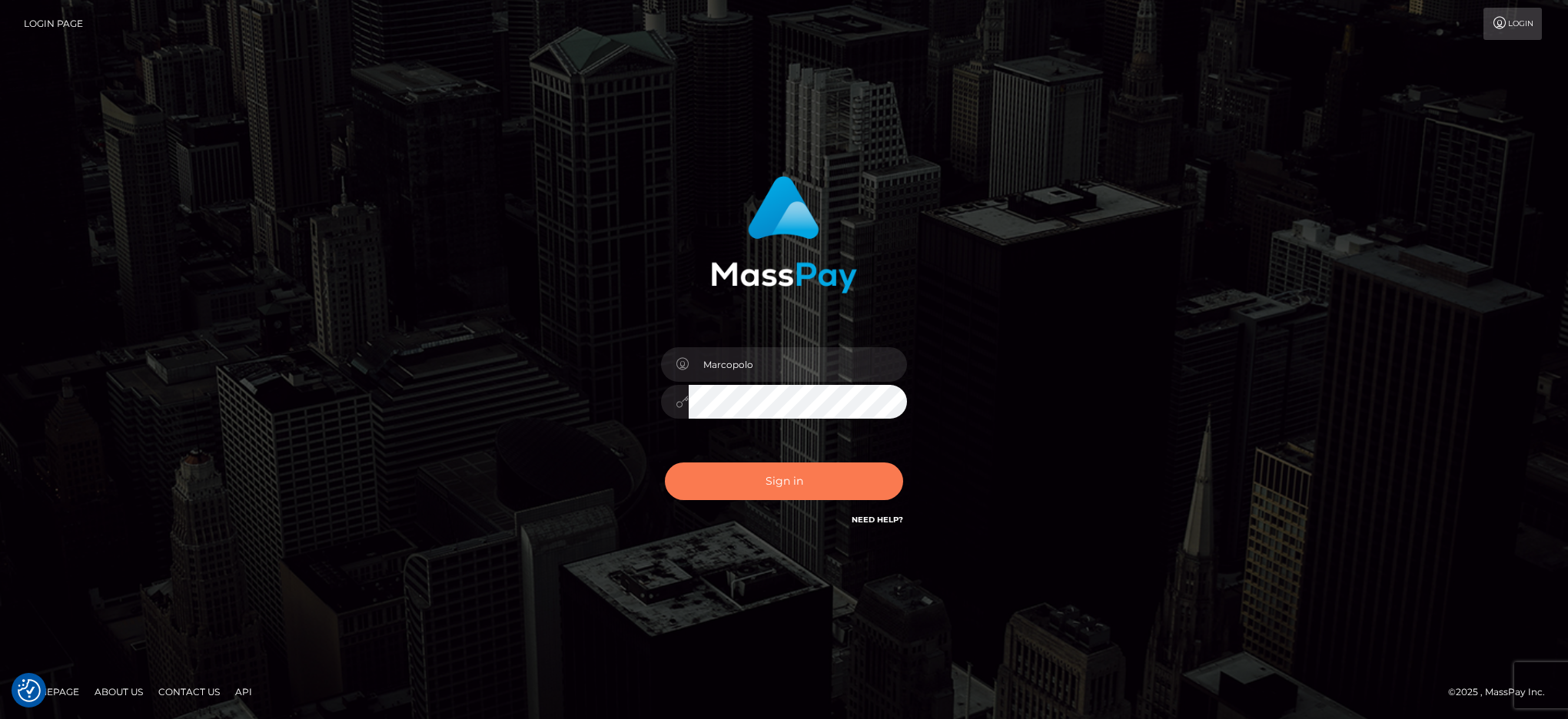
click at [786, 481] on button "Sign in" at bounding box center [784, 481] width 238 height 38
type input "Marcopolo"
click at [780, 483] on button "Sign in" at bounding box center [784, 481] width 238 height 38
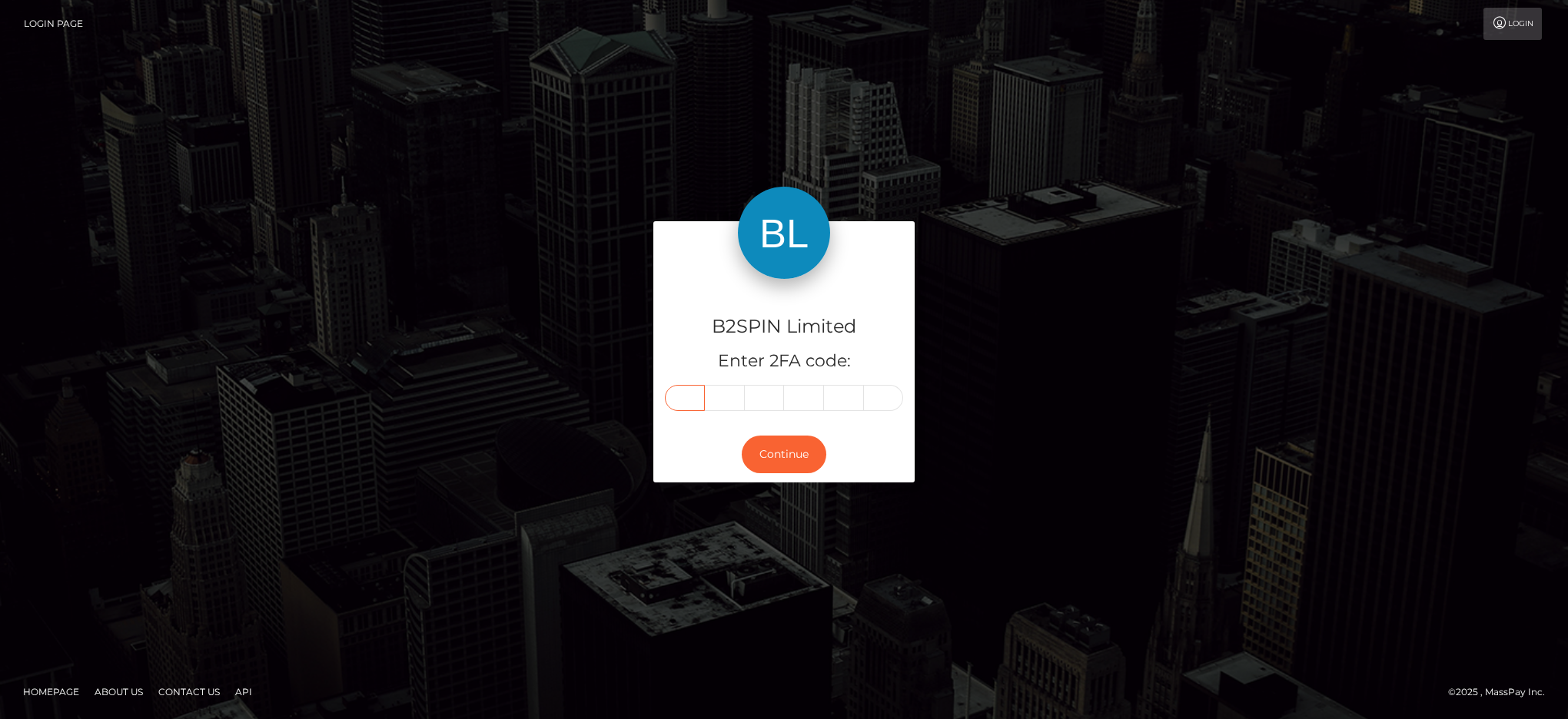
paste input "4"
type input "4"
type input "1"
type input "3"
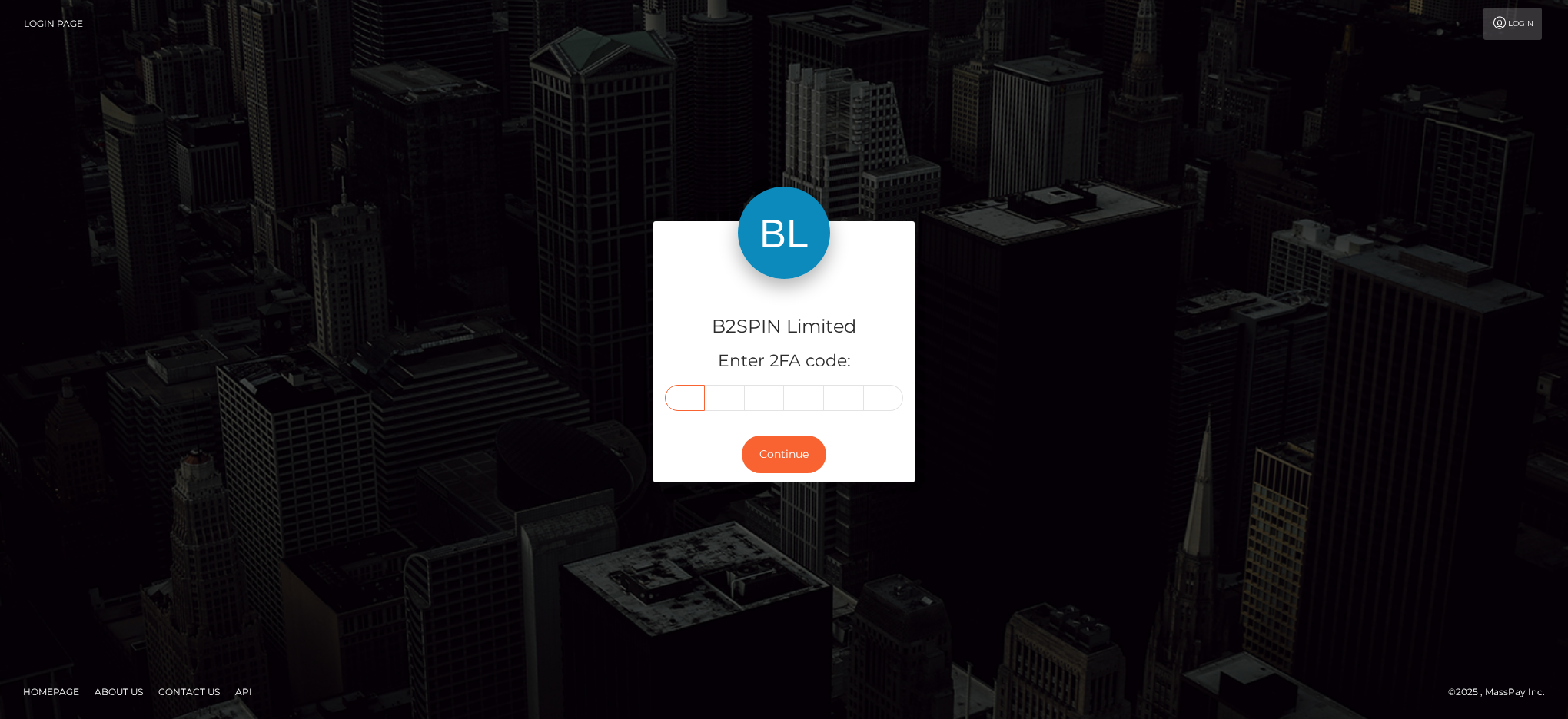
type input "4"
type input "1"
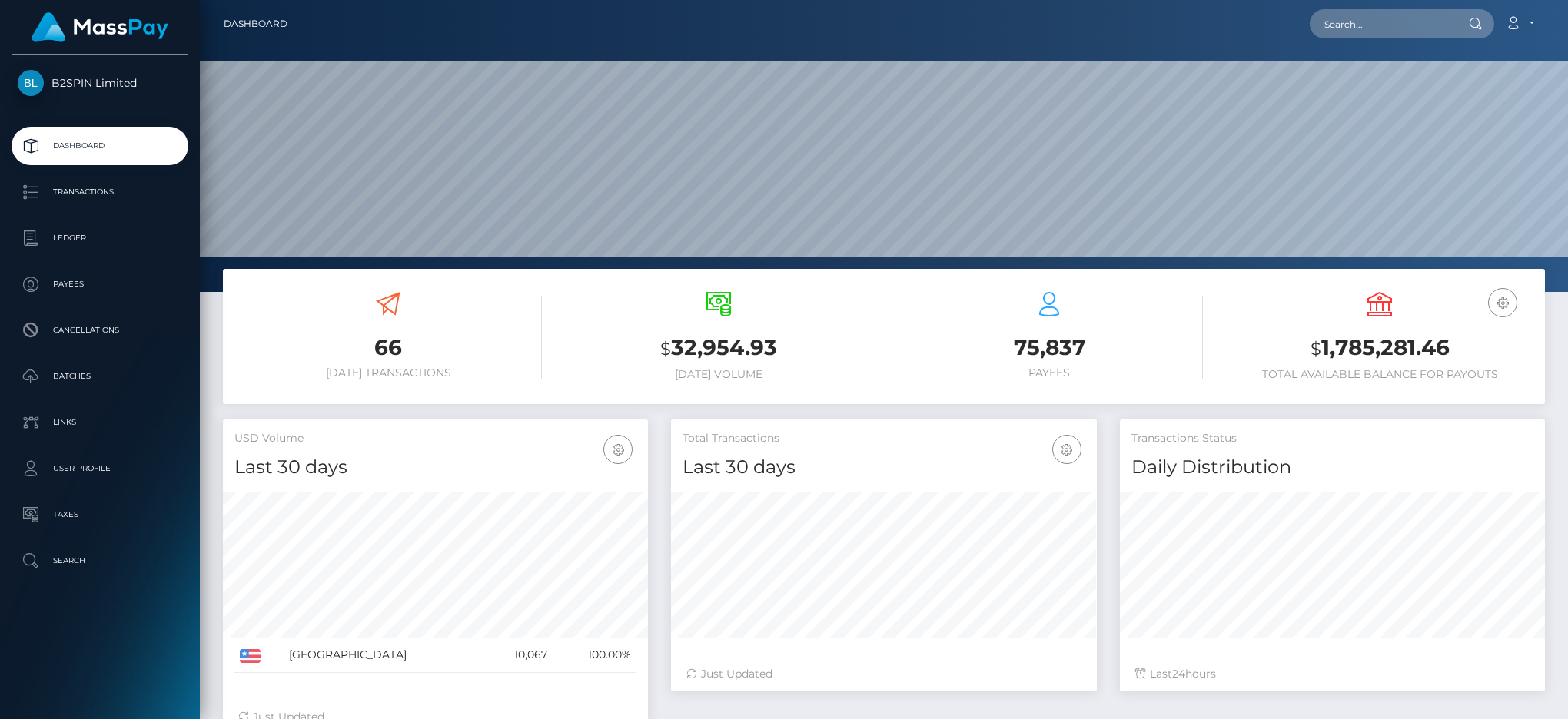
scroll to position [272, 425]
click at [772, 31] on div "Loading... Loading... Account Edit Profile Logout" at bounding box center [922, 23] width 1244 height 32
click at [1346, 28] on input "text" at bounding box center [1381, 23] width 145 height 29
paste input "3196213"
click at [1373, 24] on input "3196213" at bounding box center [1381, 23] width 145 height 29
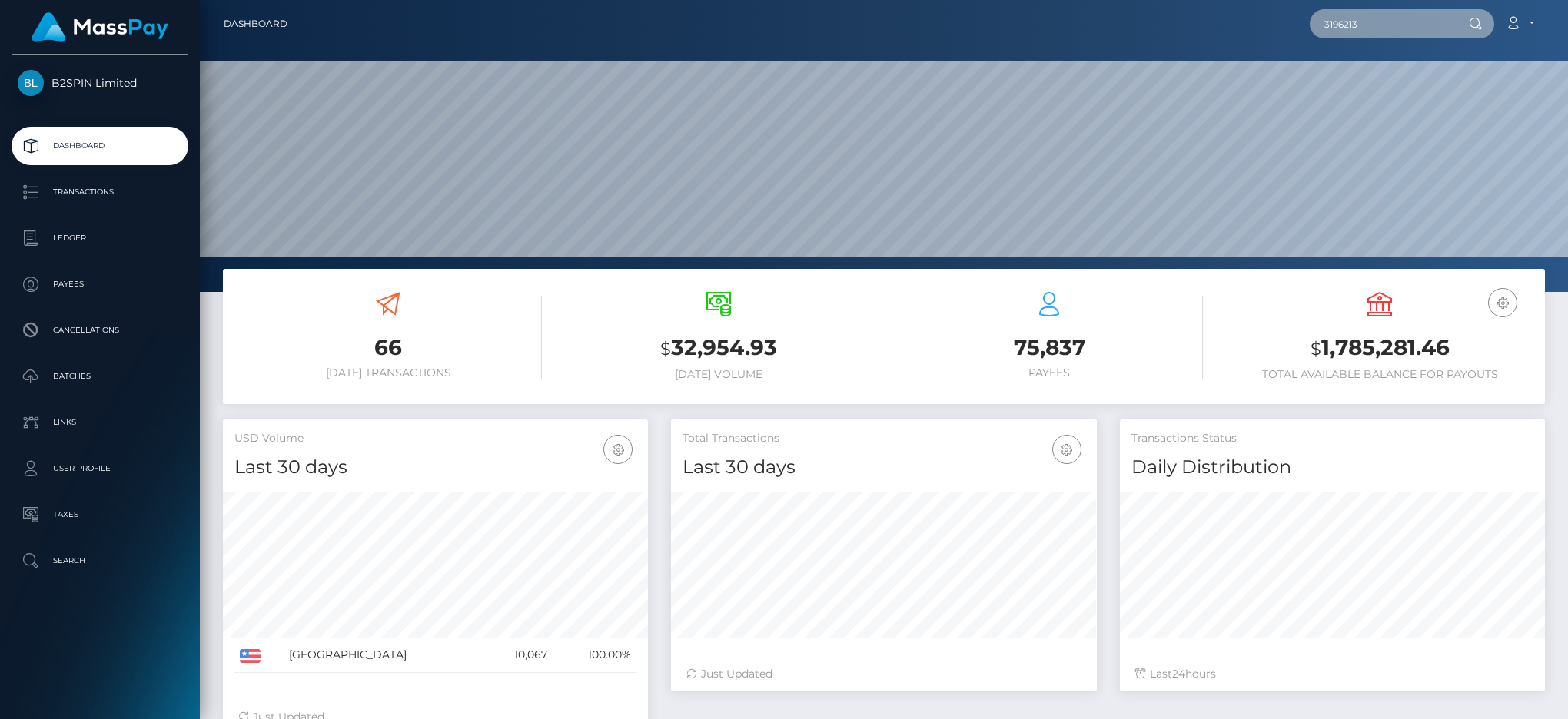
drag, startPoint x: 1373, startPoint y: 24, endPoint x: 1277, endPoint y: 27, distance: 96.0
click at [1277, 27] on div "3196213 Loading... Loading... Account Edit Profile Logout" at bounding box center [922, 23] width 1244 height 32
paste input "533"
click at [1380, 21] on input "3195333" at bounding box center [1381, 23] width 145 height 29
drag, startPoint x: 1389, startPoint y: 24, endPoint x: 1299, endPoint y: 39, distance: 91.2
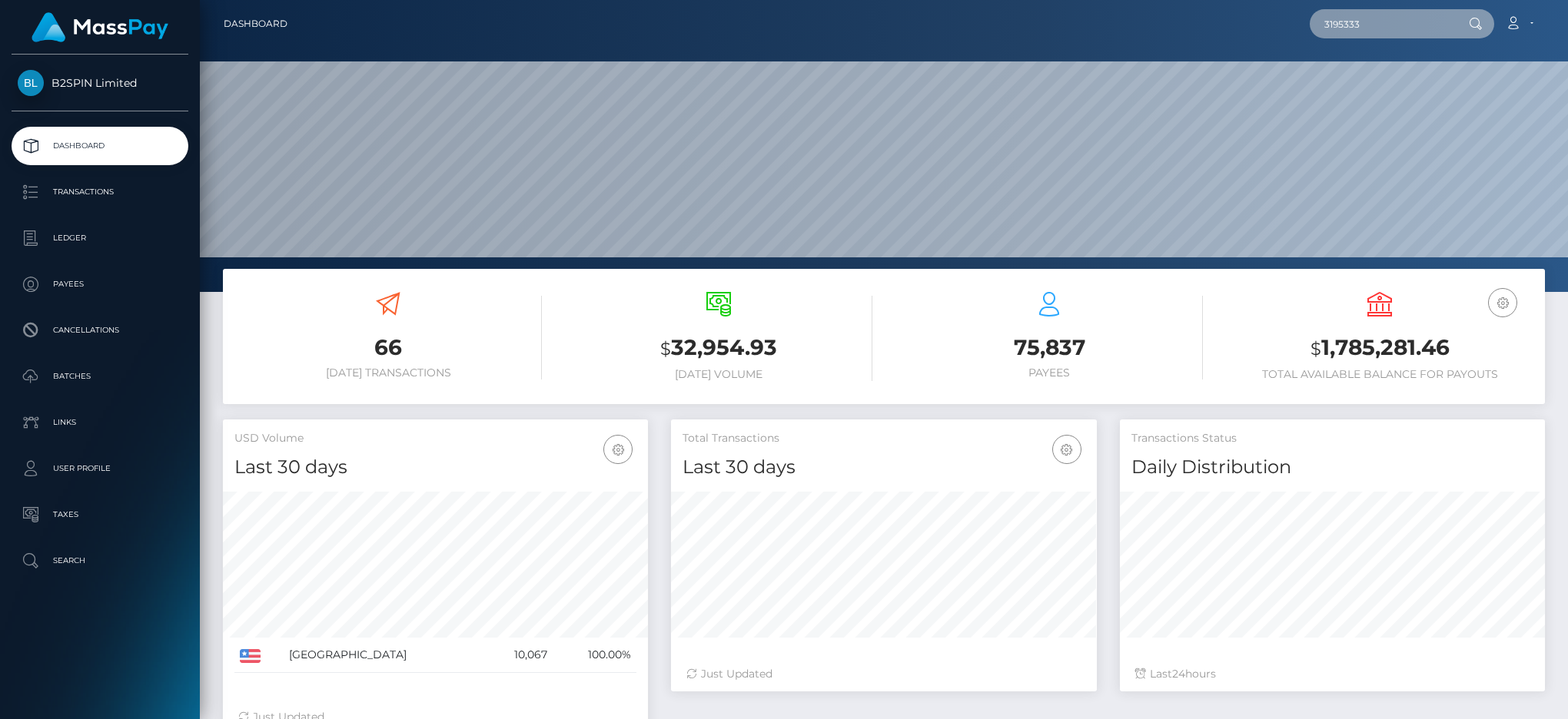
click at [1299, 39] on div "3195333 Loading... Loading... Account Edit Profile Logout" at bounding box center [922, 23] width 1244 height 32
paste input "206"
click at [1389, 19] on input "3195206" at bounding box center [1381, 23] width 145 height 29
drag, startPoint x: 1400, startPoint y: 22, endPoint x: 1276, endPoint y: 19, distance: 124.0
click at [1276, 19] on div "3195206 Loading... Loading... Account Edit Profile Logout" at bounding box center [922, 23] width 1244 height 32
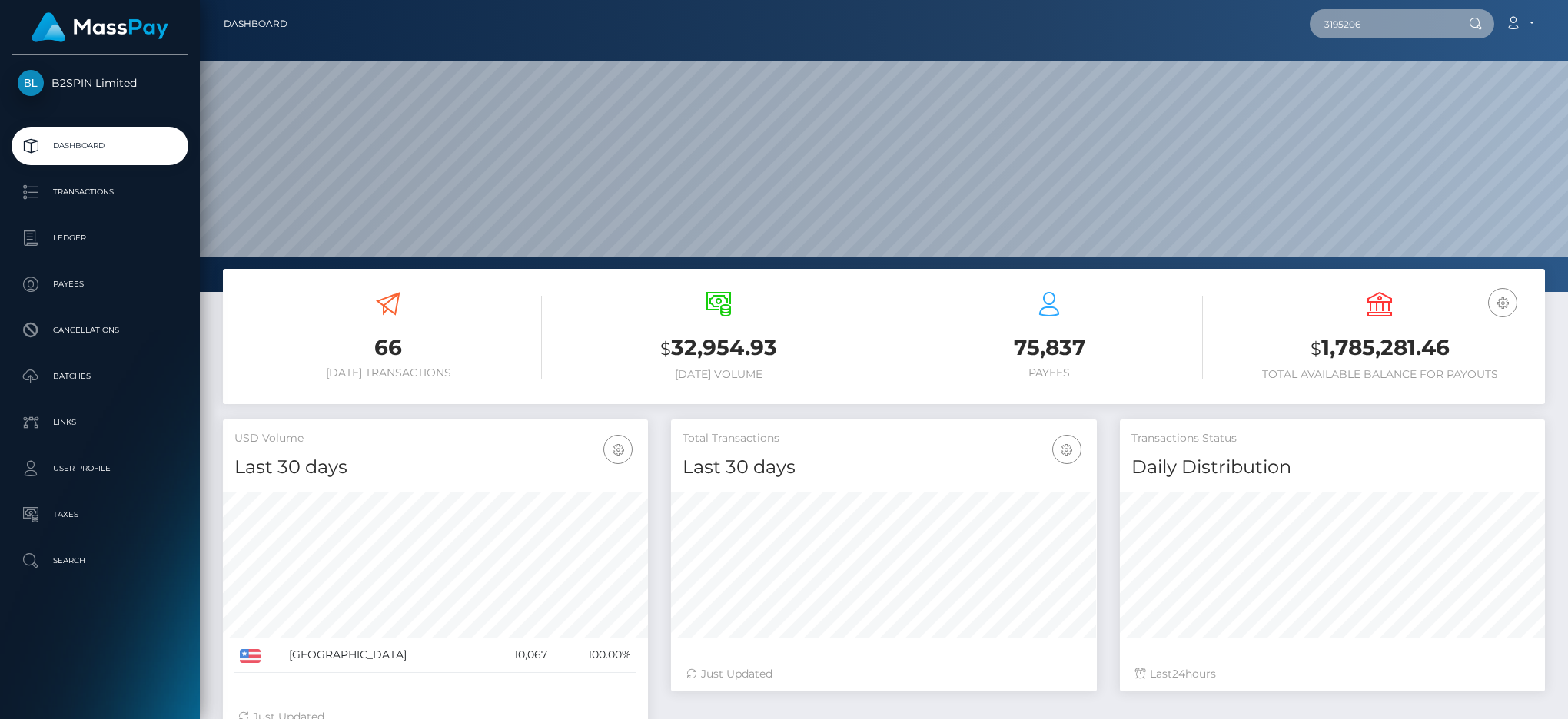
paste input "4813"
click at [1403, 22] on input "3194813" at bounding box center [1381, 23] width 145 height 29
drag, startPoint x: 1403, startPoint y: 22, endPoint x: 1292, endPoint y: 32, distance: 111.4
click at [1292, 32] on div "3194813 Loading... Loading... Account Edit Profile Logout" at bounding box center [922, 23] width 1244 height 32
paste input "776"
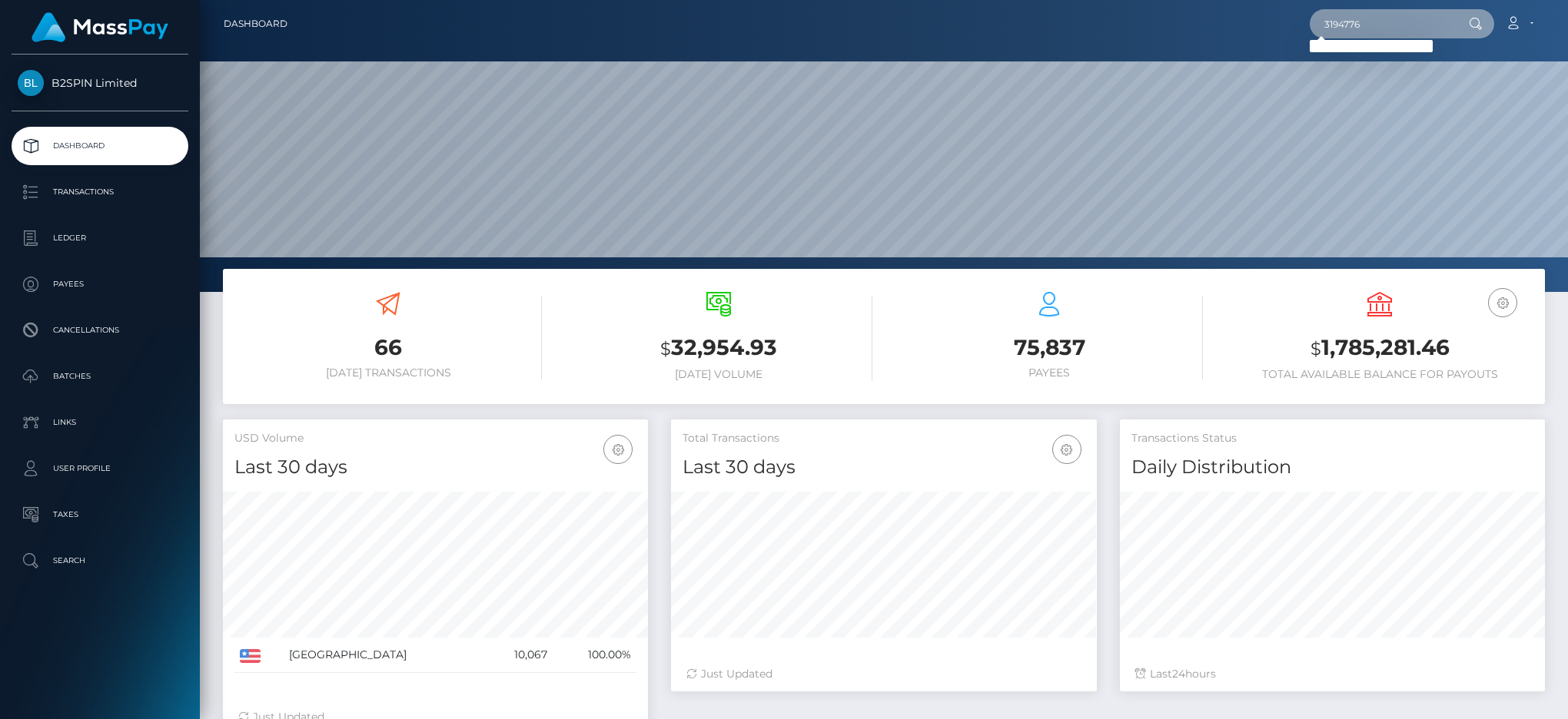
click at [1386, 18] on input "3194776" at bounding box center [1381, 23] width 145 height 29
drag, startPoint x: 1399, startPoint y: 23, endPoint x: 1289, endPoint y: 17, distance: 110.2
click at [1289, 17] on div "3194776 Loading... Loading... Account Edit Profile Logout" at bounding box center [922, 23] width 1244 height 32
paste input "214"
drag, startPoint x: 1370, startPoint y: 24, endPoint x: 1268, endPoint y: 20, distance: 102.1
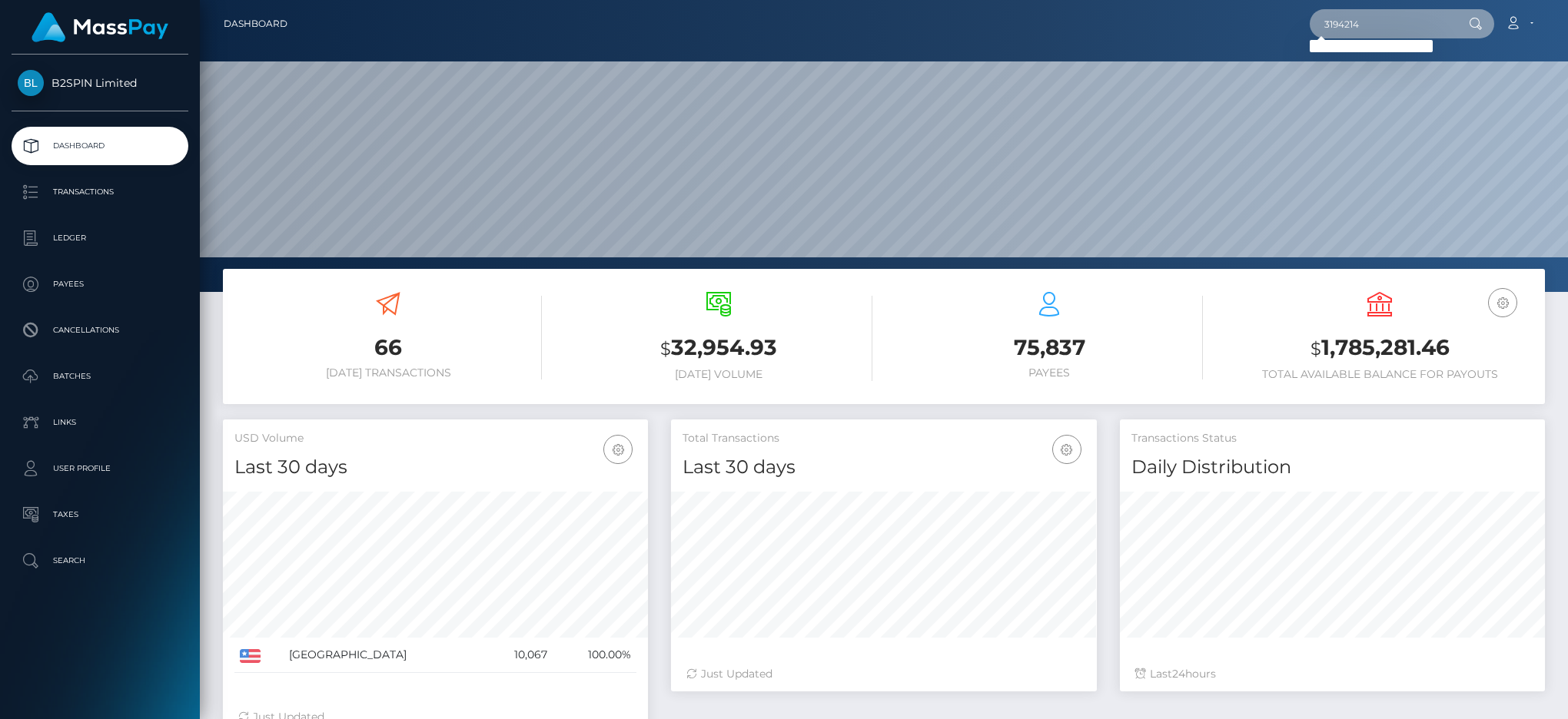
click at [1268, 20] on div "3194214 Loading... Loading... Account Edit Profile Logout" at bounding box center [922, 23] width 1244 height 32
paste input "1717398065"
type input "1717398065"
click at [1381, 82] on link "XUAN V NGUYEN" at bounding box center [1371, 79] width 122 height 28
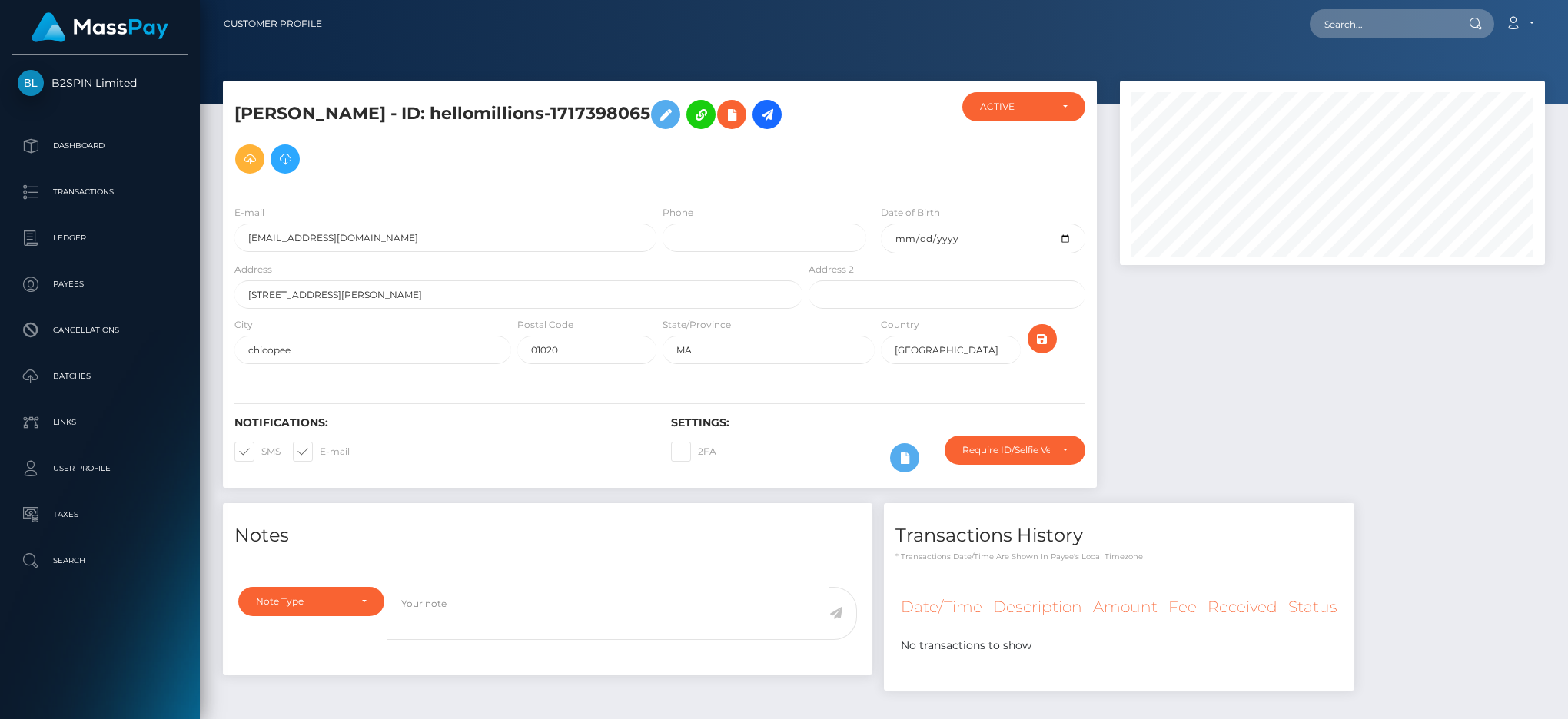
scroll to position [185, 425]
click at [1042, 52] on div at bounding box center [884, 51] width 1368 height 104
click at [1397, 26] on input "text" at bounding box center [1381, 23] width 145 height 29
paste input "912054866"
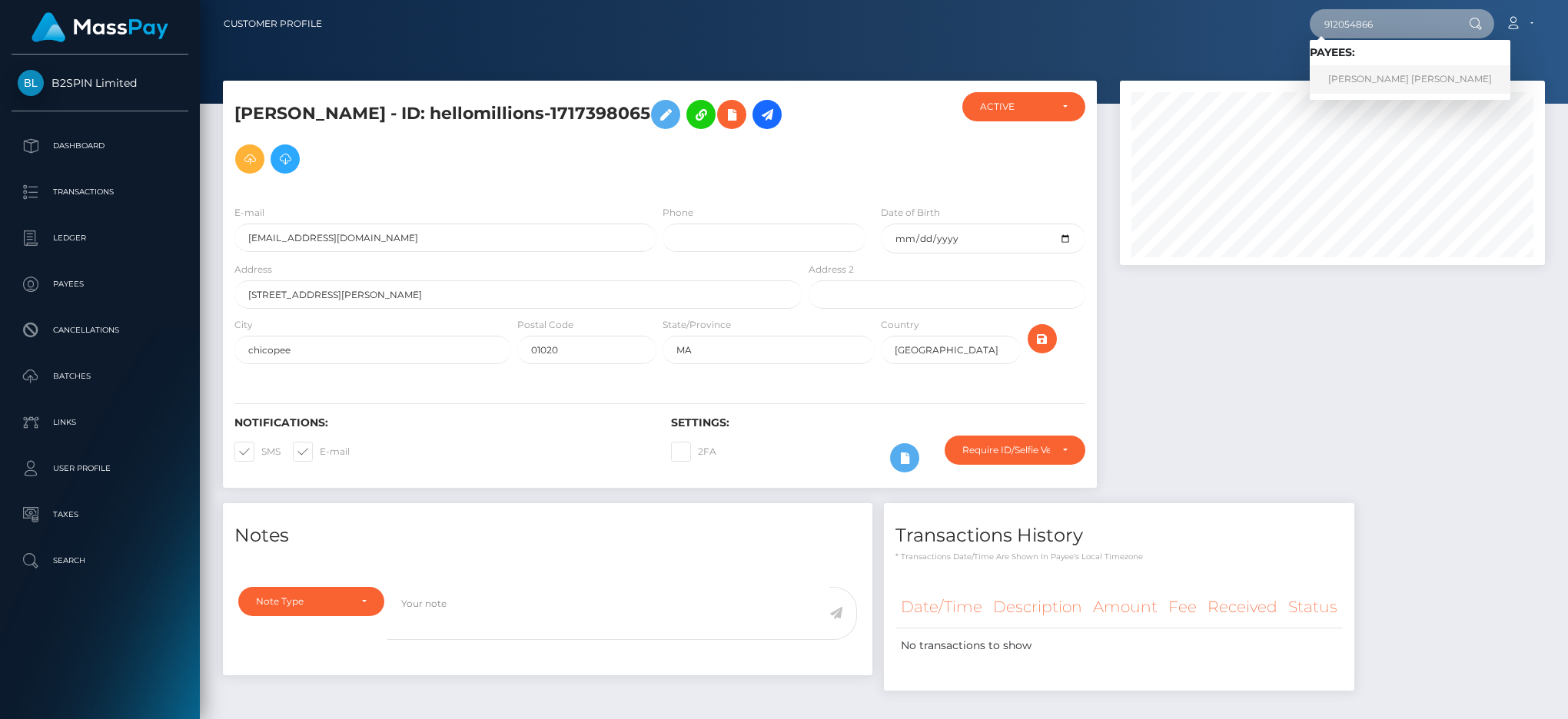
type input "912054866"
click at [1362, 79] on link "SCOTT PHILLIP JOHNSON" at bounding box center [1410, 79] width 200 height 28
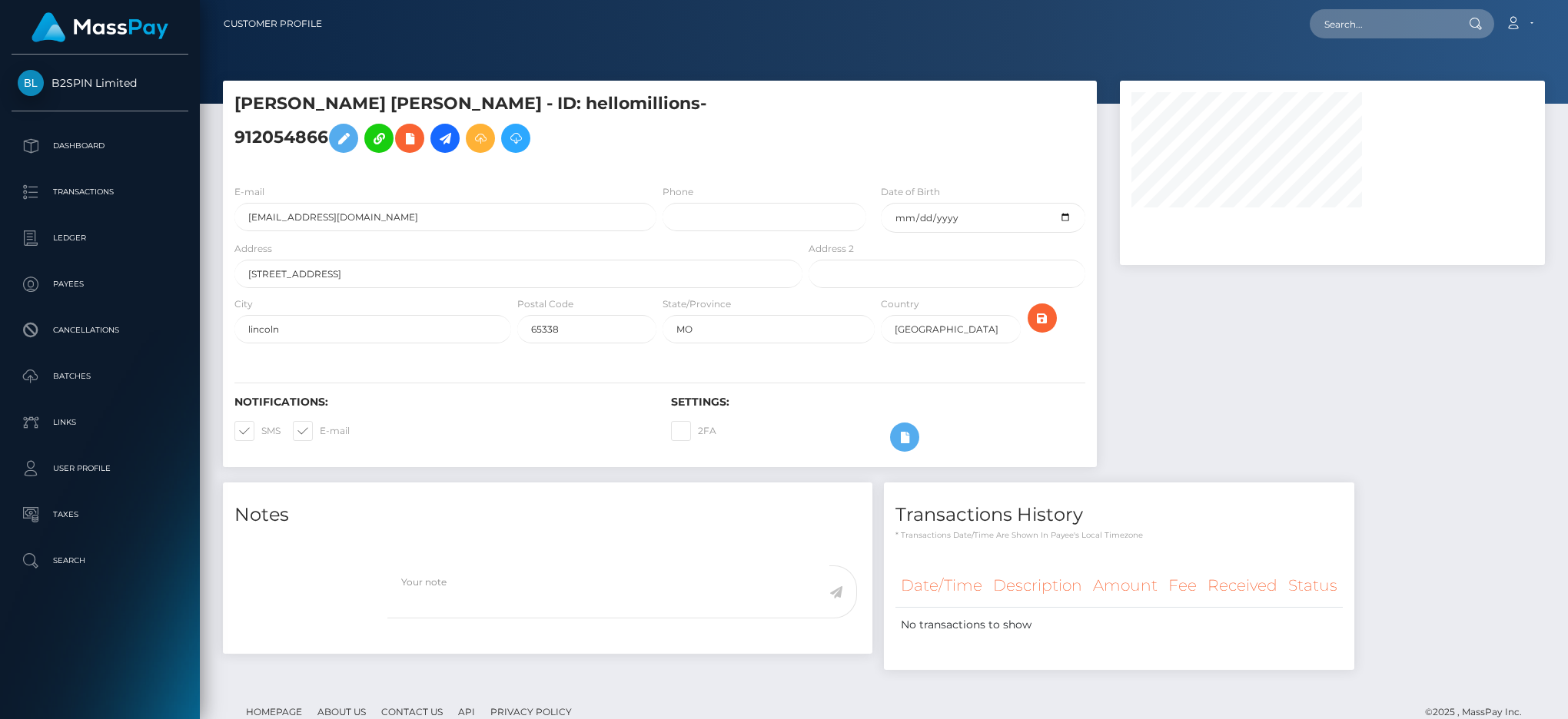
select select
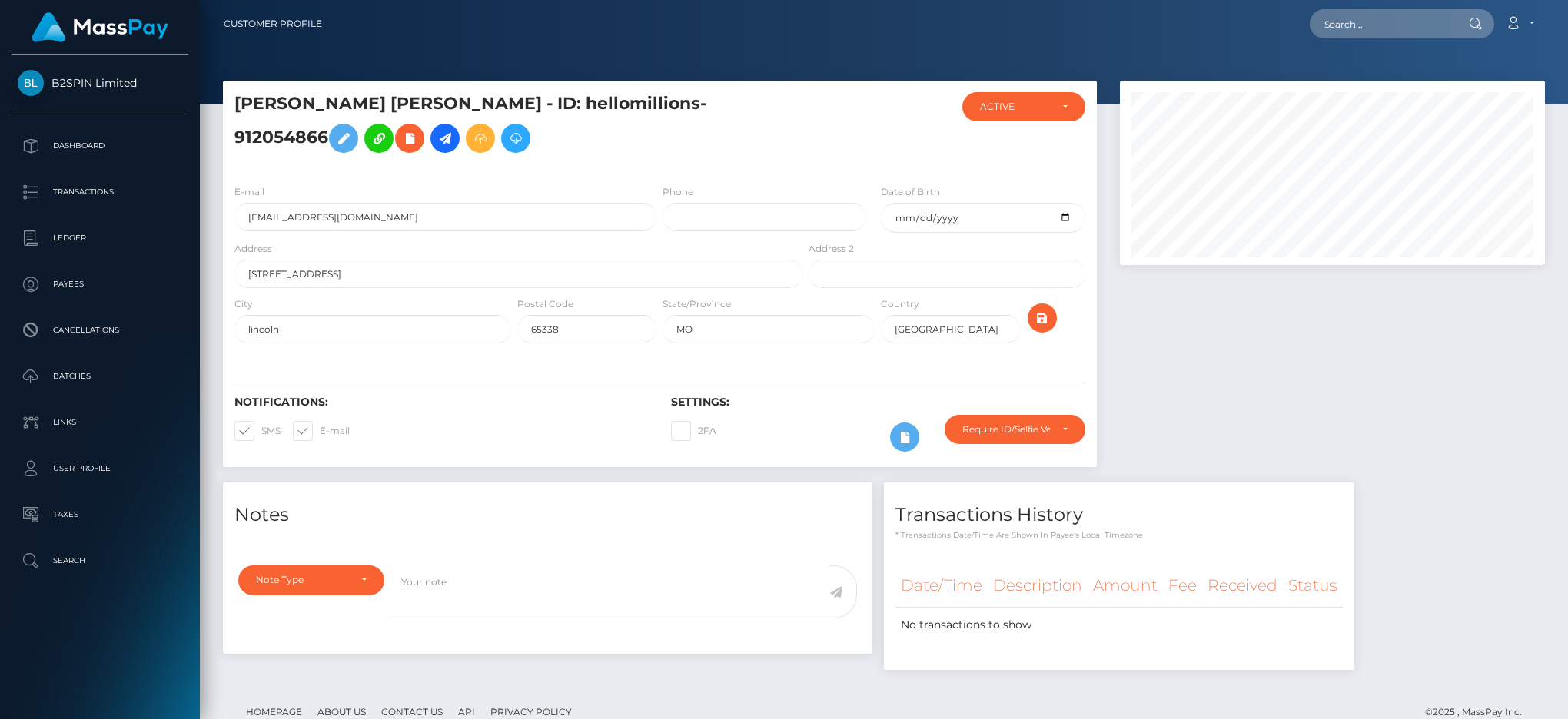
scroll to position [185, 425]
click at [1010, 26] on div "Loading... Loading... Account Edit Profile Logout" at bounding box center [939, 23] width 1209 height 32
click at [1341, 31] on input "text" at bounding box center [1381, 23] width 145 height 29
paste input "1364300394"
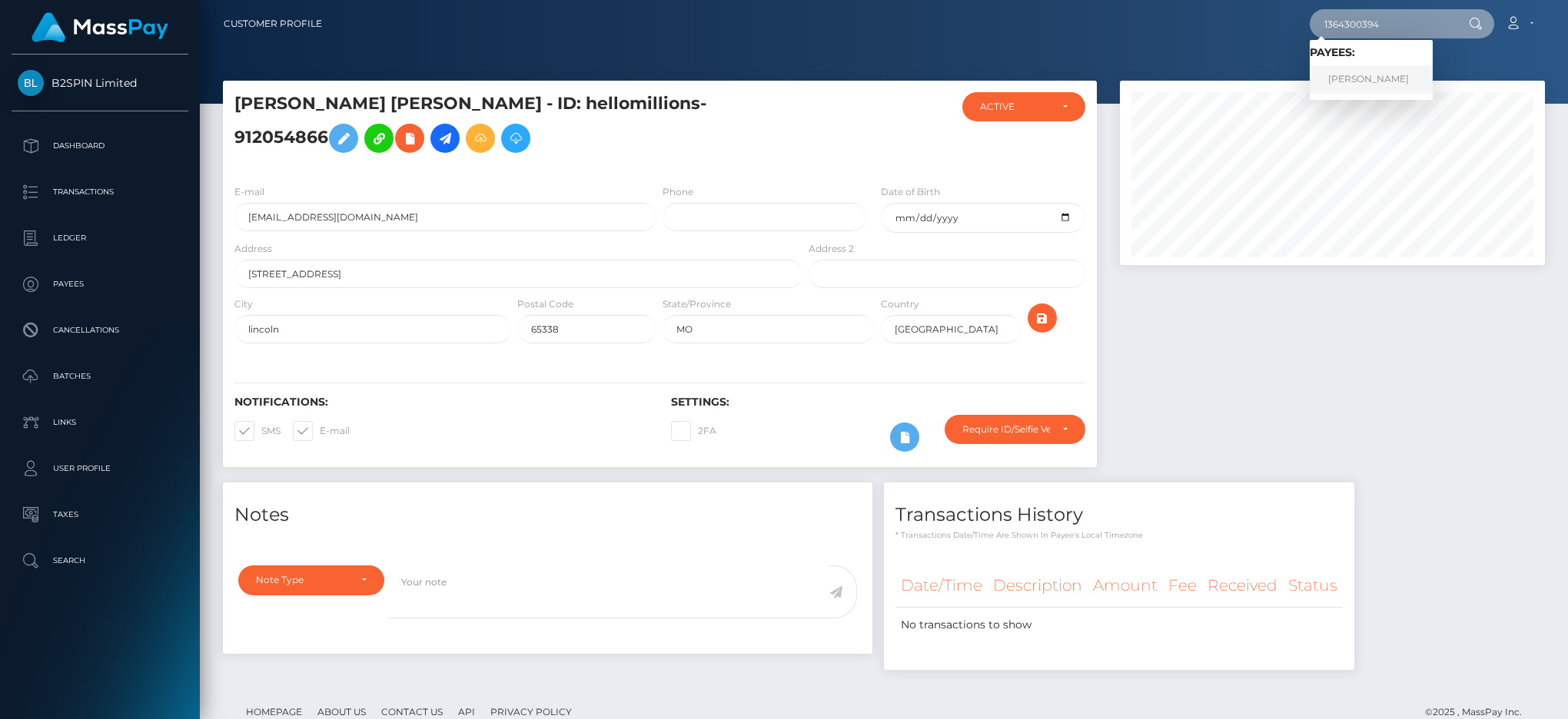
type input "1364300394"
click at [1350, 74] on link "TANYA TORRES" at bounding box center [1371, 79] width 122 height 28
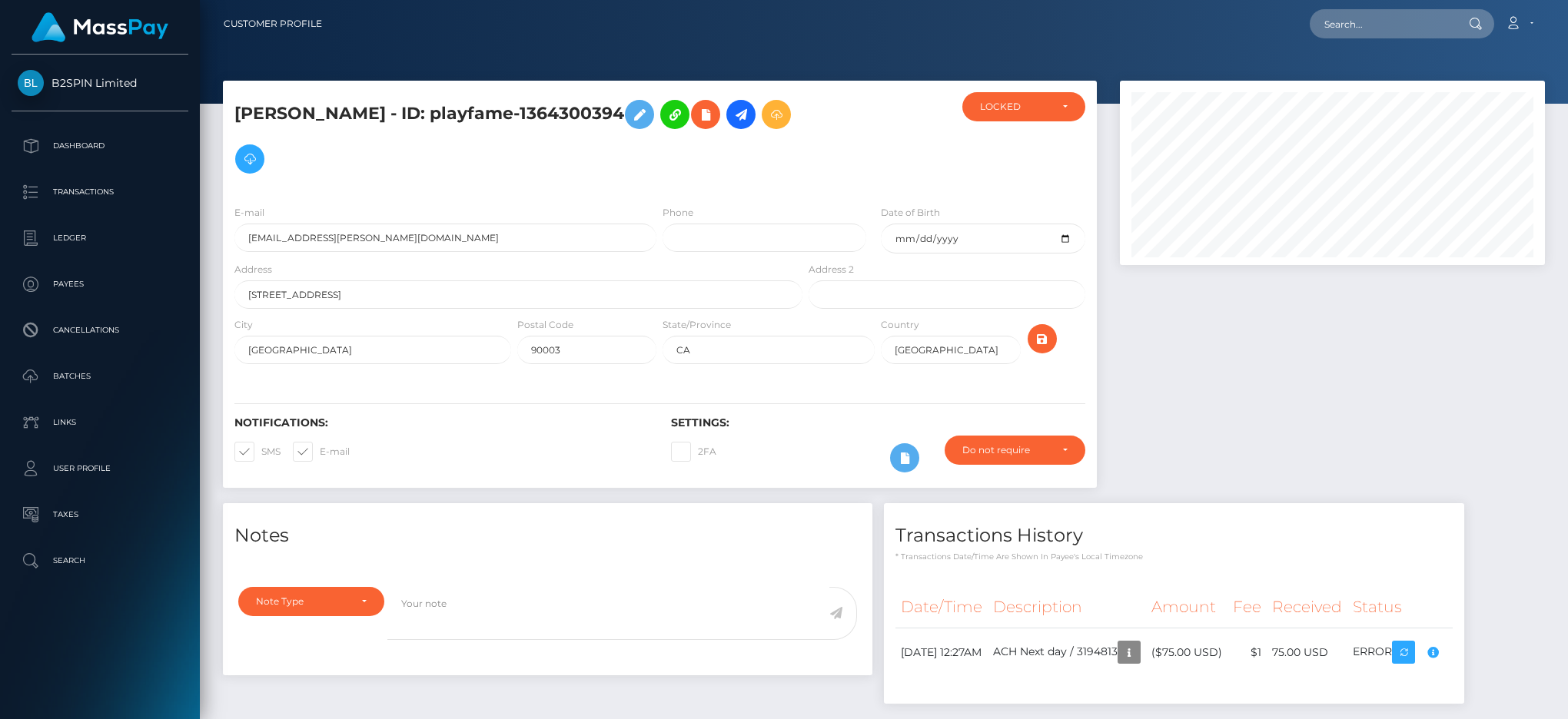
scroll to position [185, 425]
click at [1080, 50] on div at bounding box center [884, 51] width 1368 height 104
click at [1365, 24] on input "text" at bounding box center [1381, 23] width 145 height 29
paste input "1990496903"
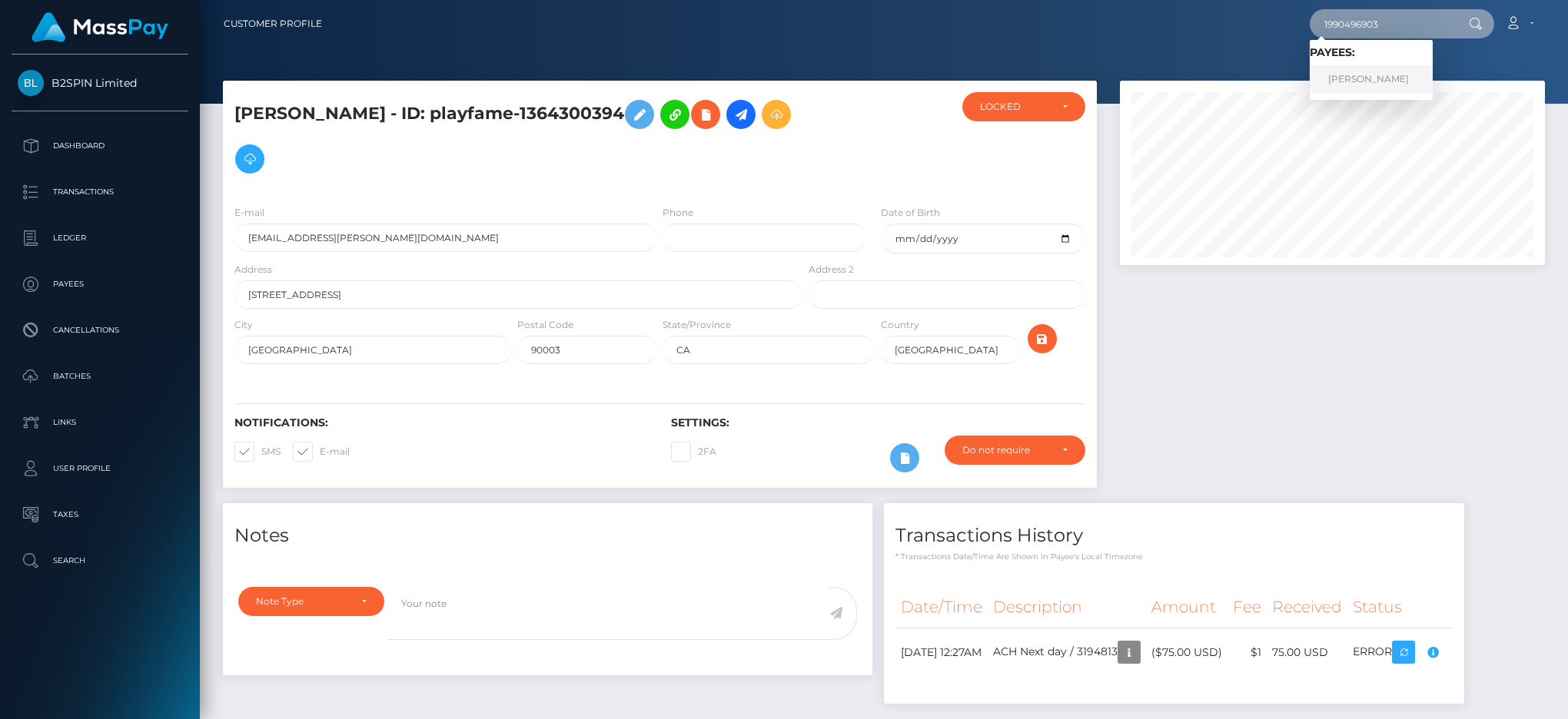
type input "1990496903"
click at [1384, 80] on link "JULIAN PEREZ" at bounding box center [1371, 79] width 122 height 28
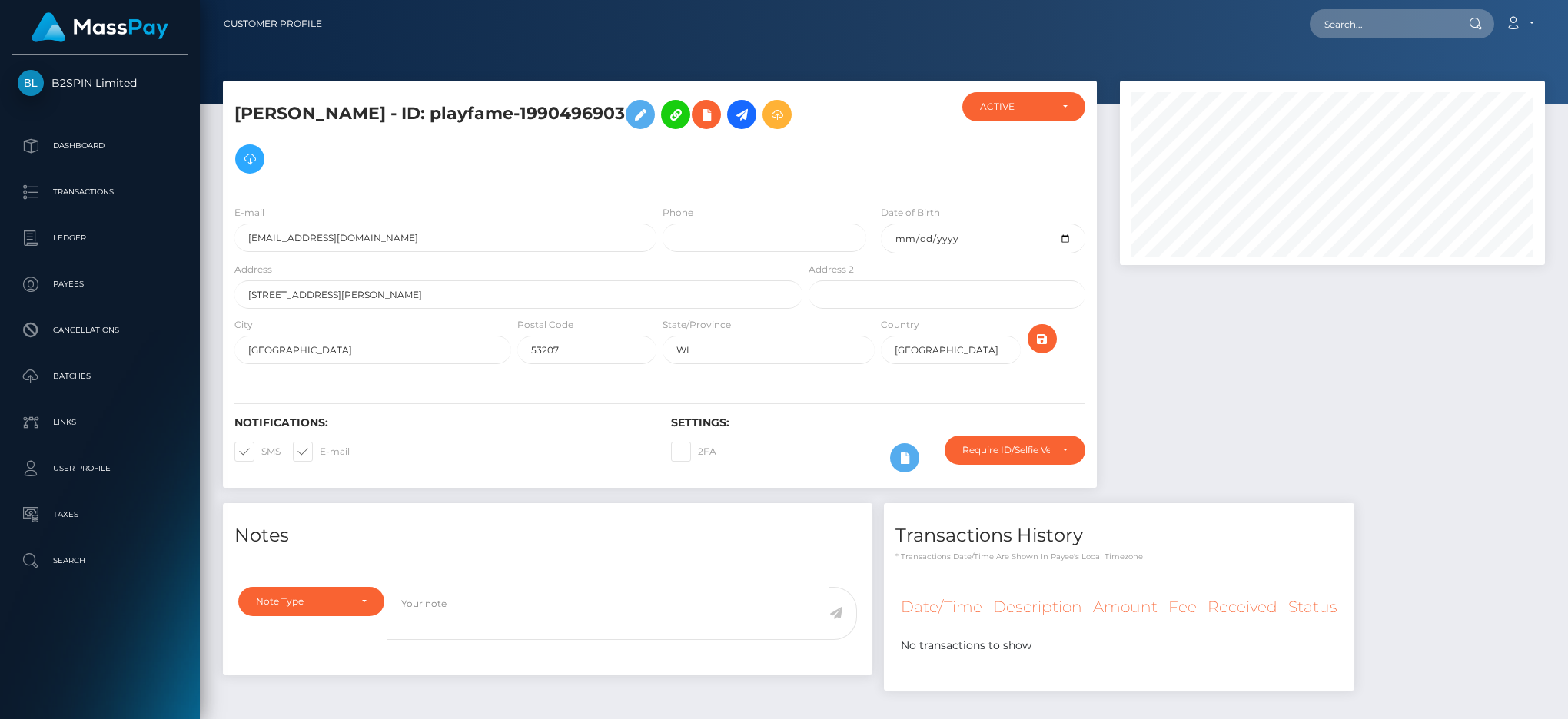
scroll to position [185, 425]
click at [1349, 29] on input "text" at bounding box center [1381, 23] width 145 height 29
paste input "1873791449"
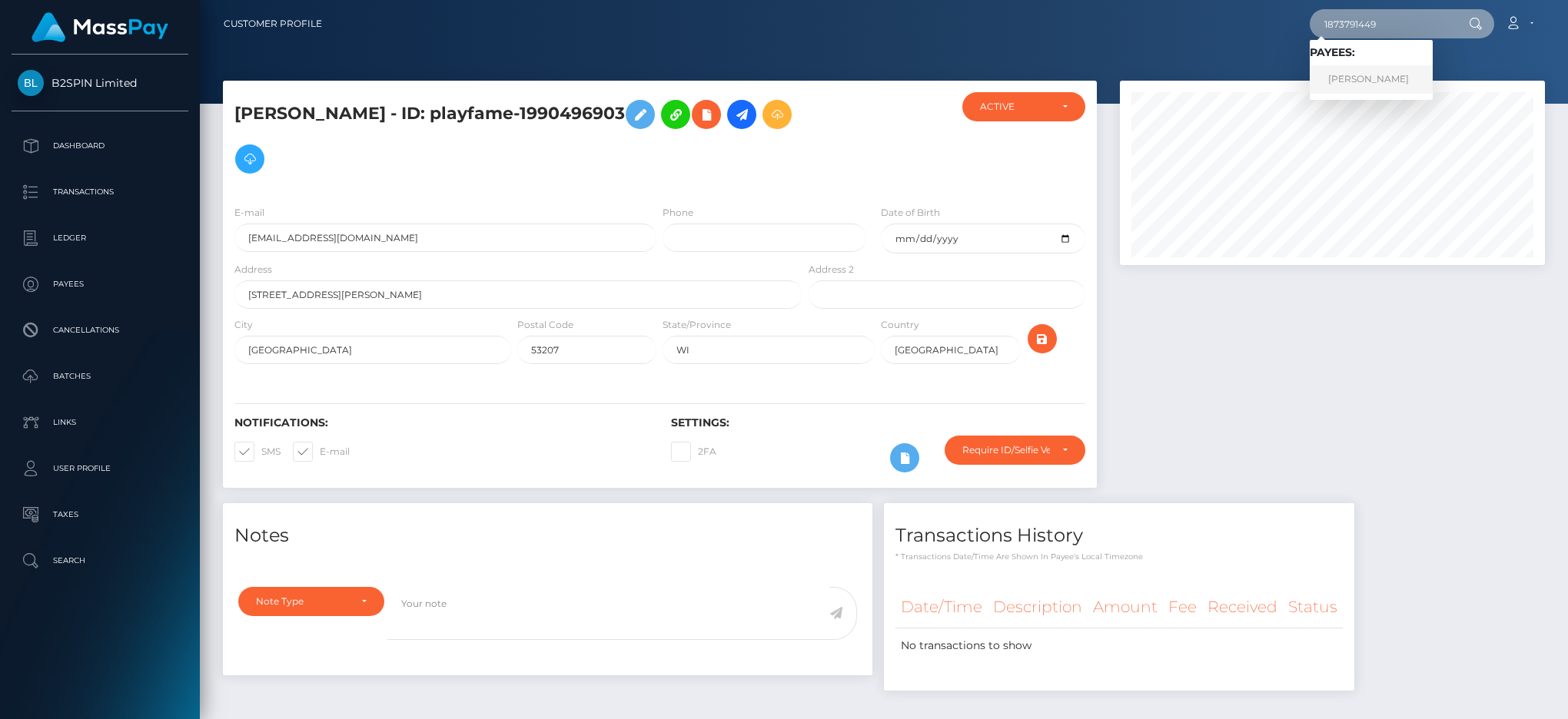
type input "1873791449"
click at [1370, 78] on link "GURJOT SINGH" at bounding box center [1371, 79] width 122 height 28
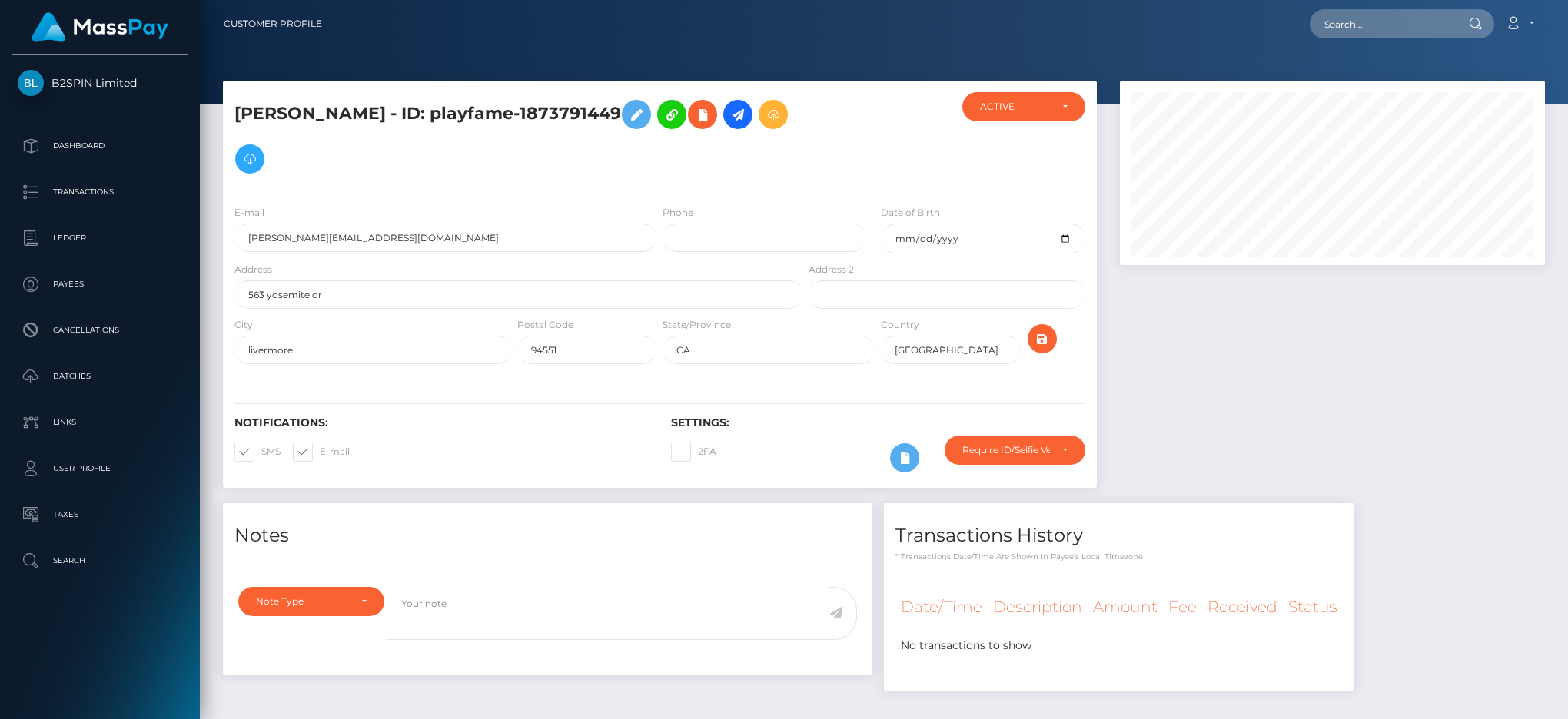
scroll to position [185, 425]
click at [1375, 17] on input "text" at bounding box center [1381, 23] width 145 height 29
click at [1381, 19] on input "text" at bounding box center [1381, 23] width 145 height 29
paste input "1056300190"
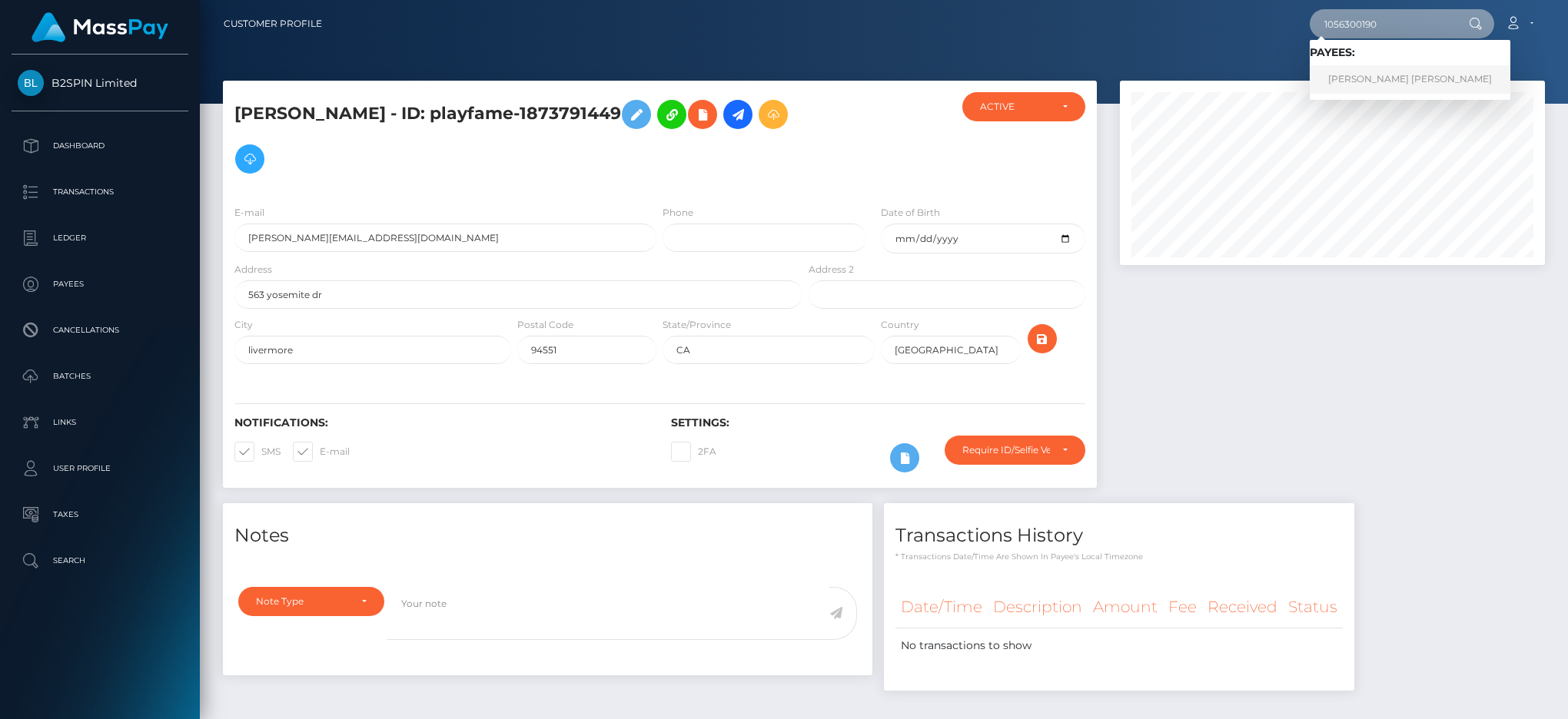
type input "1056300190"
click at [1380, 72] on link "WILLIAM MATTHEW ROWE" at bounding box center [1410, 79] width 200 height 28
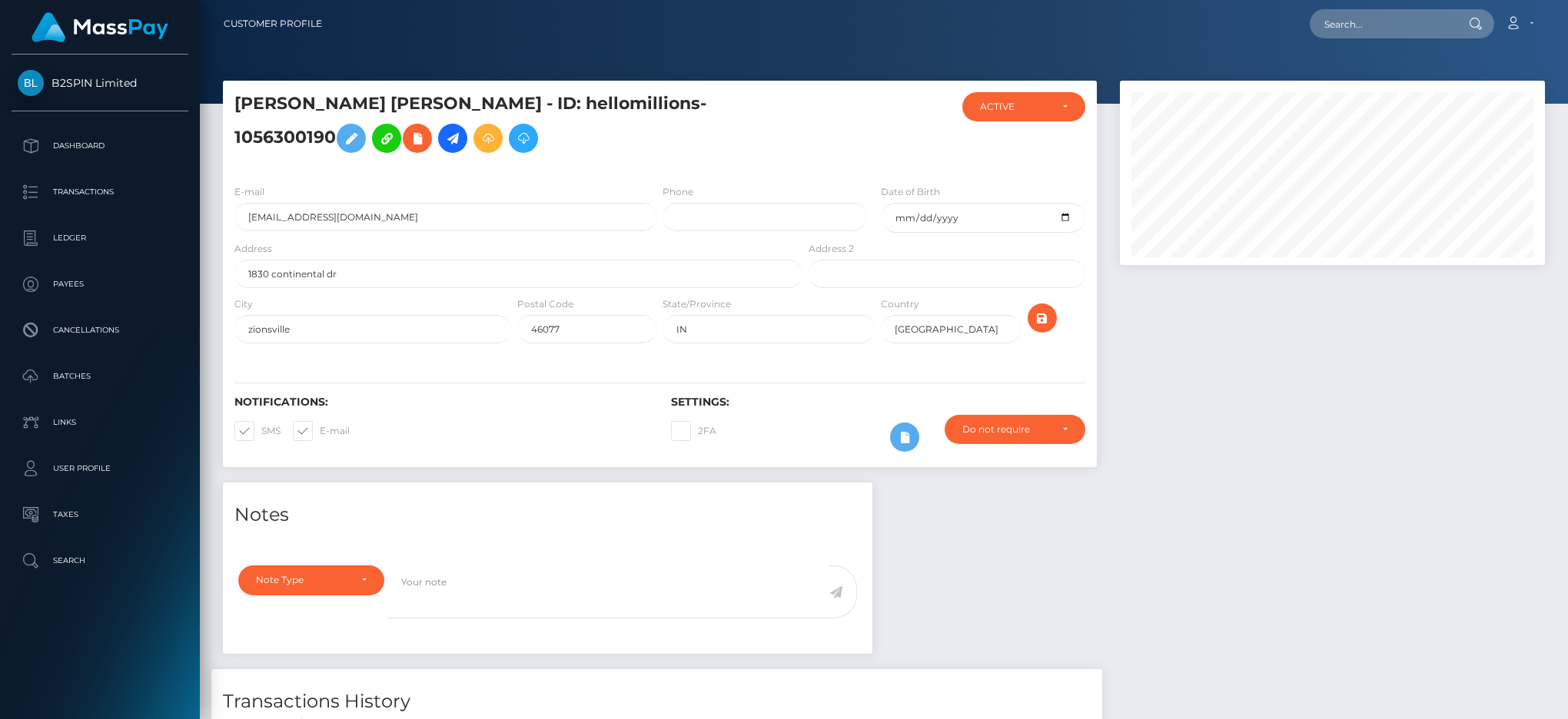
scroll to position [257, 0]
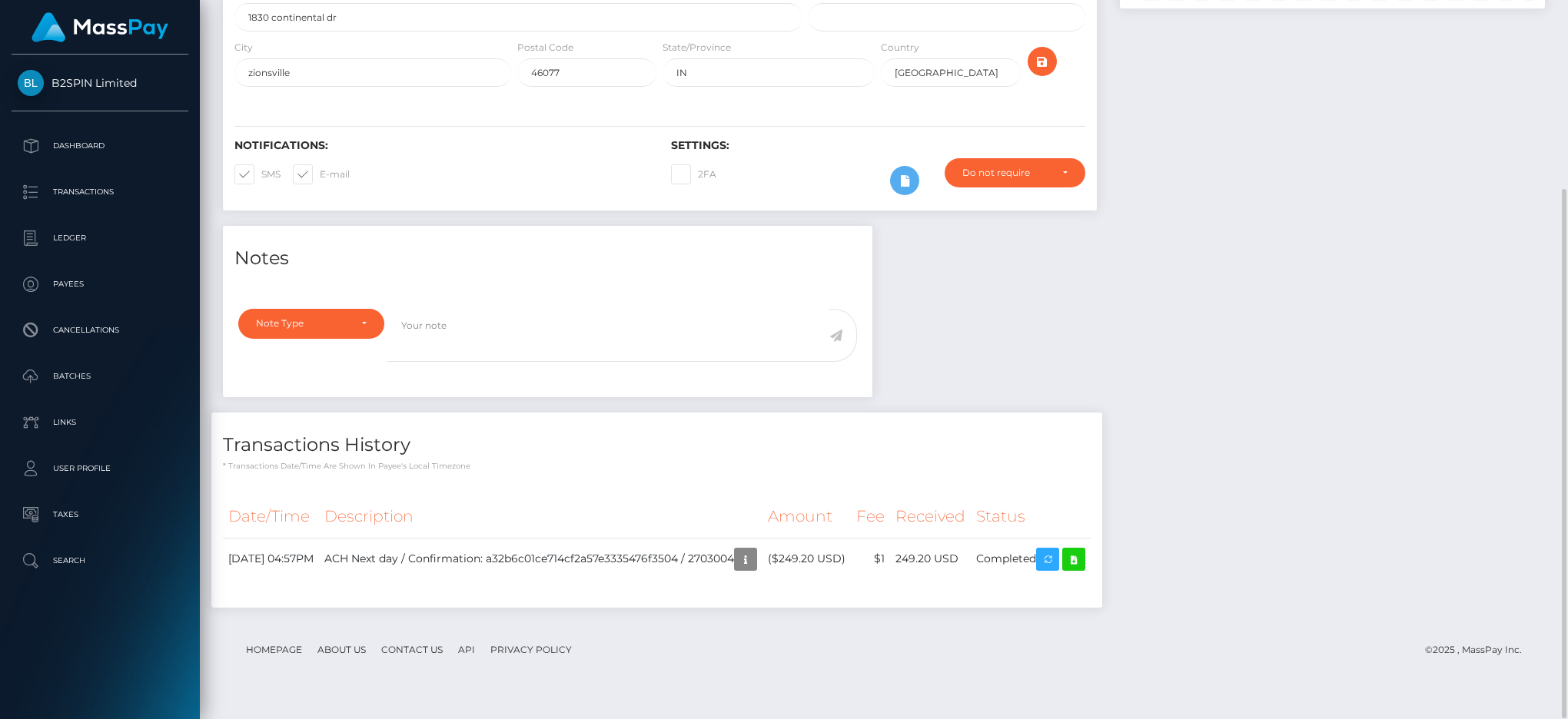
click at [1208, 68] on div at bounding box center [1332, 24] width 448 height 401
